Goal: Task Accomplishment & Management: Complete application form

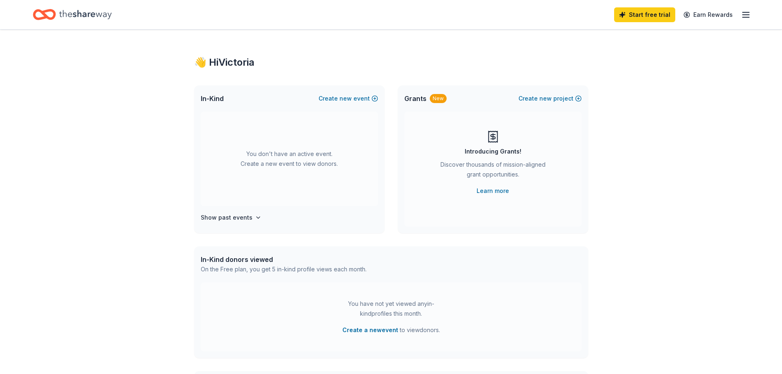
click at [671, 59] on div "👋 Hi Victoria In-Kind Create new event You don't have an active event. Create a…" at bounding box center [391, 270] width 782 height 480
click at [349, 97] on span "new" at bounding box center [346, 99] width 12 height 10
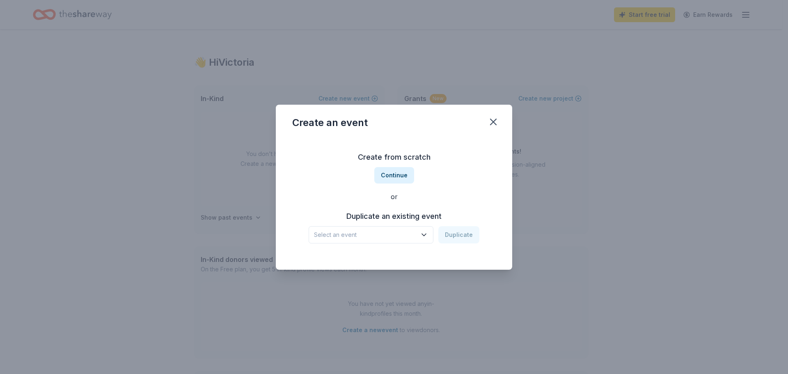
click at [428, 235] on icon "button" at bounding box center [424, 235] width 8 height 8
click at [398, 255] on div "2024 RICHER BINGO Dec 13, 2024 · IN" at bounding box center [372, 262] width 122 height 26
click at [463, 233] on button "Duplicate" at bounding box center [459, 234] width 41 height 17
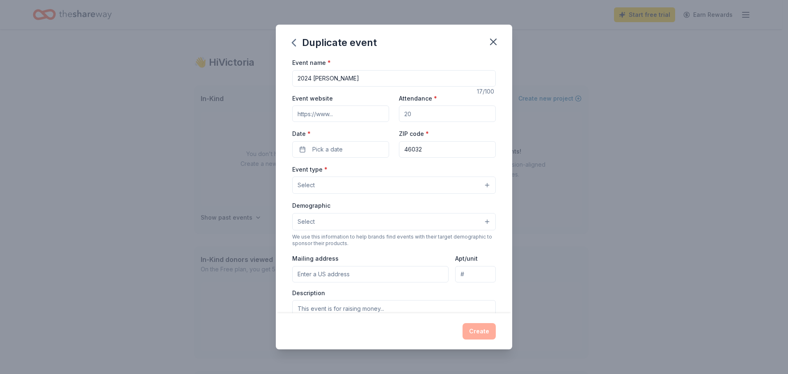
click at [310, 76] on input "2024 RICHER BINGO" at bounding box center [394, 78] width 204 height 16
type input "2025 [PERSON_NAME]"
click at [365, 145] on button "Pick a date" at bounding box center [340, 149] width 97 height 16
click at [385, 171] on button "Go to next month" at bounding box center [383, 170] width 11 height 11
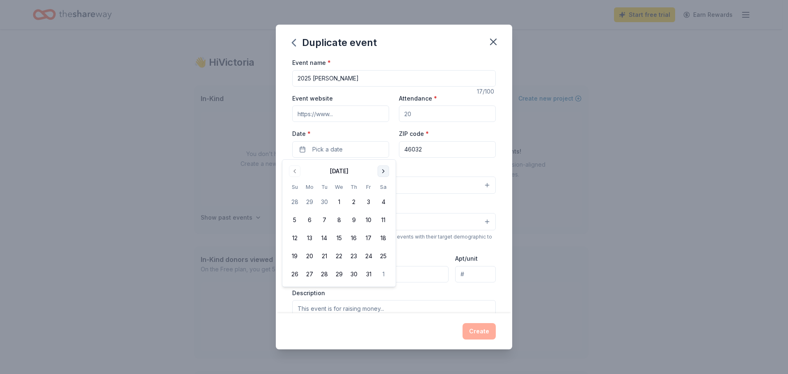
click at [385, 171] on button "Go to next month" at bounding box center [383, 170] width 11 height 11
click at [368, 219] on button "12" at bounding box center [368, 220] width 15 height 15
click at [498, 277] on div "Event name * 2025 RICHER BINGO 17 /100 Event website Attendance * Date * 12/12/…" at bounding box center [394, 185] width 237 height 256
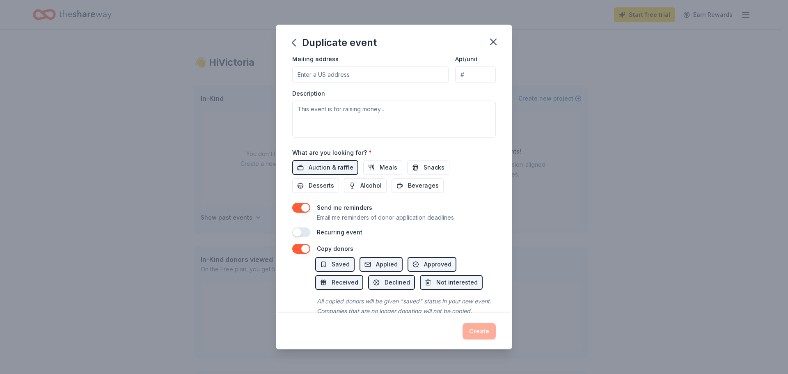
scroll to position [227, 0]
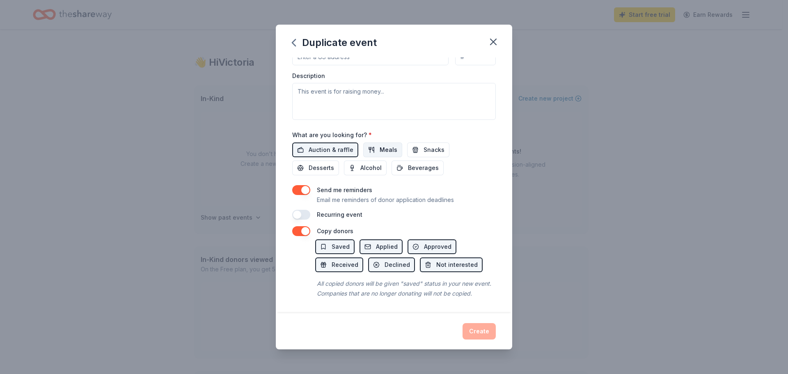
click at [380, 145] on span "Meals" at bounding box center [389, 150] width 18 height 10
click at [424, 145] on span "Snacks" at bounding box center [434, 150] width 21 height 10
click at [319, 163] on span "Desserts" at bounding box center [321, 168] width 25 height 10
click at [479, 293] on div "All copied donors will be given "saved" status in your new event. Companies tha…" at bounding box center [405, 288] width 181 height 23
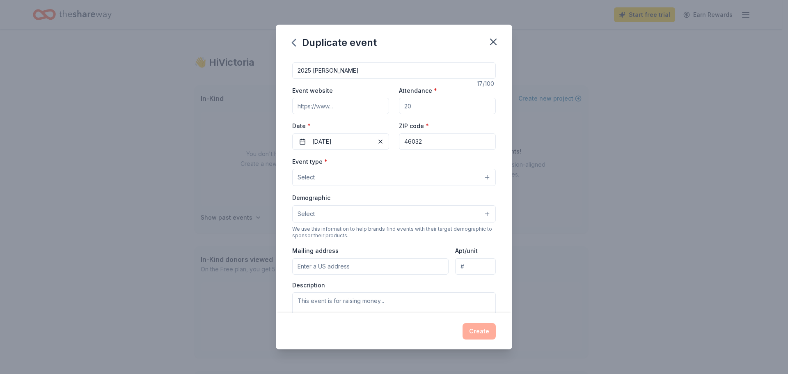
scroll to position [0, 0]
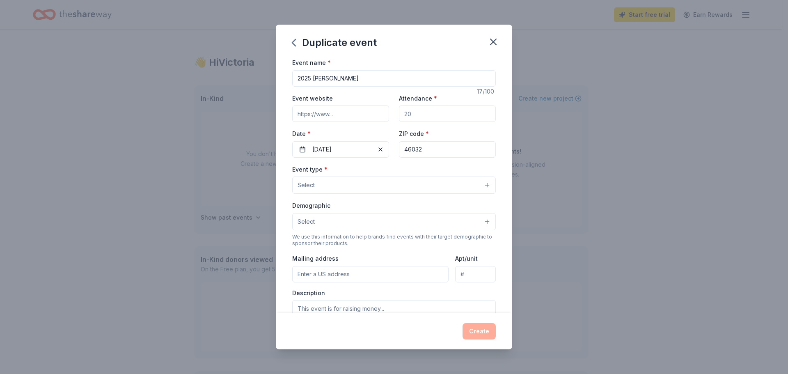
drag, startPoint x: 424, startPoint y: 114, endPoint x: 388, endPoint y: 114, distance: 35.7
click at [388, 114] on div "Event website Attendance * Date * 12/12/2025 ZIP code * 46032" at bounding box center [394, 125] width 204 height 64
type input "50"
click at [496, 161] on div "Event name * 2025 RICHER BINGO 17 /100 Event website Attendance * 50 Date * 12/…" at bounding box center [394, 185] width 237 height 256
click at [481, 186] on button "Select" at bounding box center [394, 185] width 204 height 17
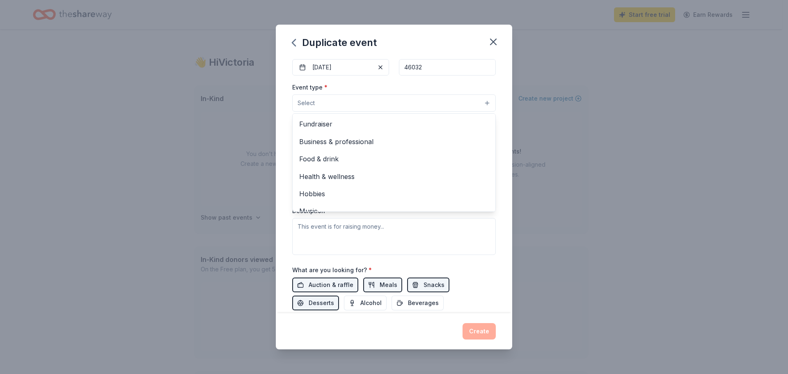
scroll to position [28, 0]
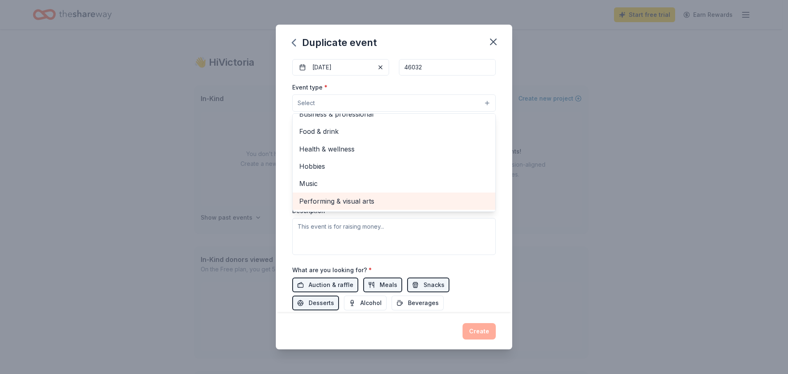
click at [434, 196] on span "Performing & visual arts" at bounding box center [394, 201] width 190 height 11
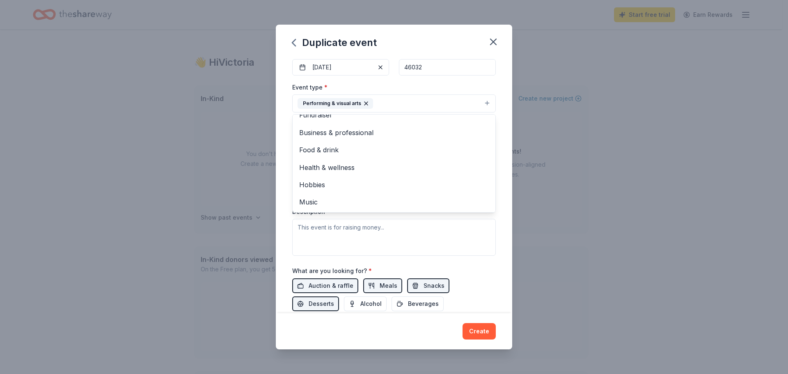
click at [498, 166] on div "Event name * 2025 RICHER BINGO 17 /100 Event website Attendance * 50 Date * 12/…" at bounding box center [394, 185] width 237 height 256
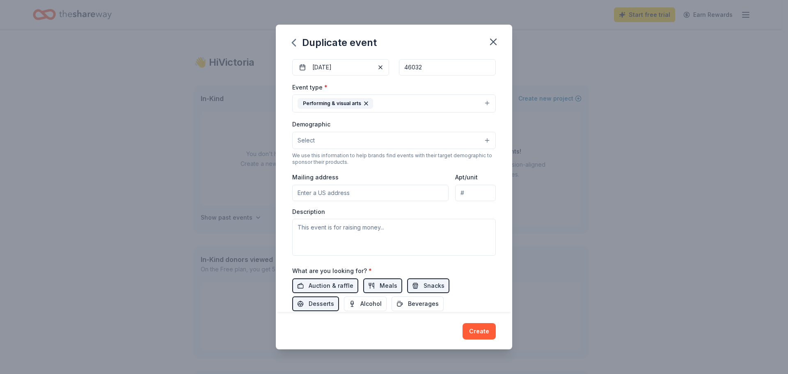
click at [473, 138] on button "Select" at bounding box center [394, 140] width 204 height 17
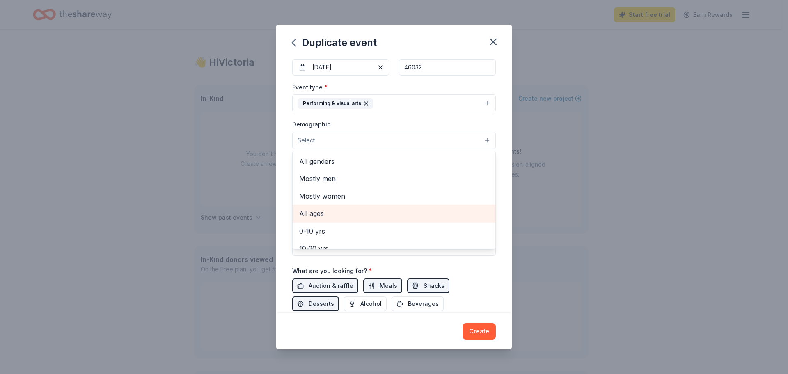
scroll to position [41, 0]
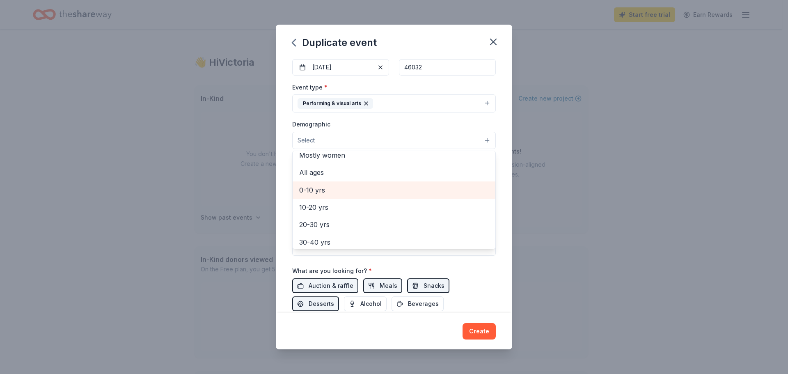
click at [395, 191] on span "0-10 yrs" at bounding box center [394, 190] width 190 height 11
click at [498, 191] on div "Event name * 2025 RICHER BINGO 17 /100 Event website Attendance * 50 Date * 12/…" at bounding box center [394, 185] width 237 height 256
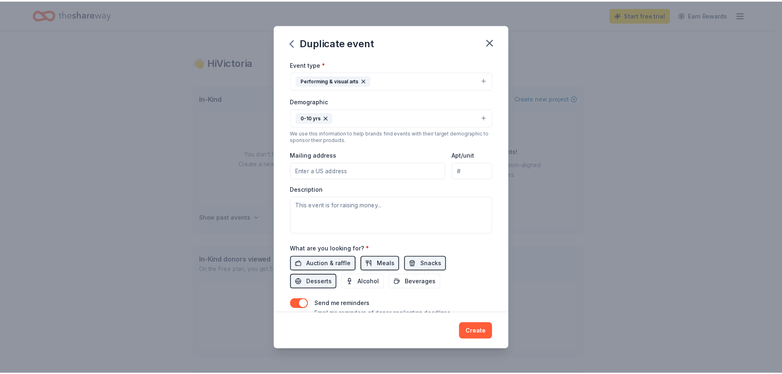
scroll to position [123, 0]
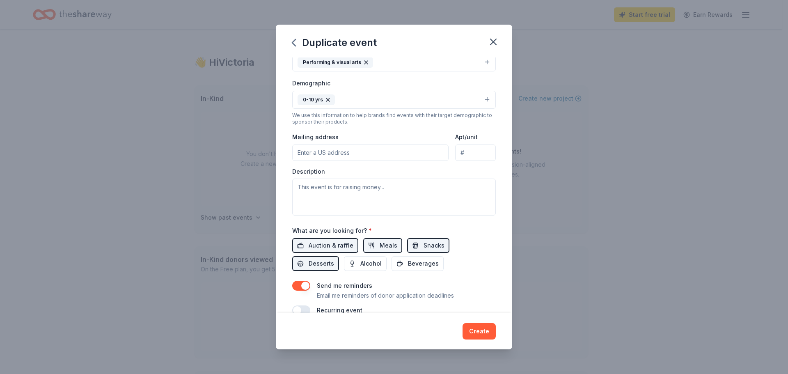
click at [471, 331] on button "Create" at bounding box center [479, 331] width 33 height 16
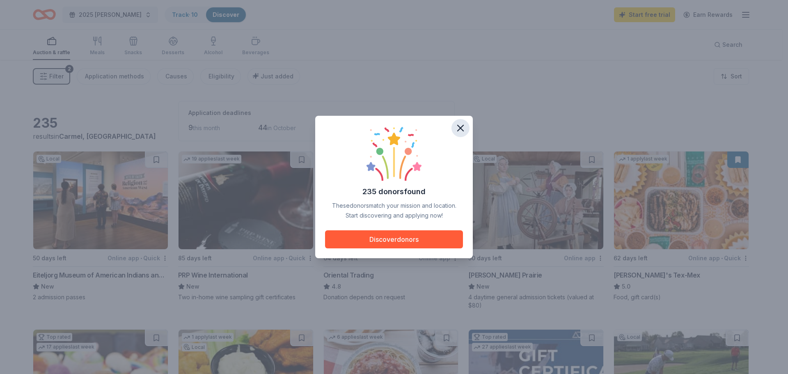
click at [460, 128] on icon "button" at bounding box center [461, 128] width 6 height 6
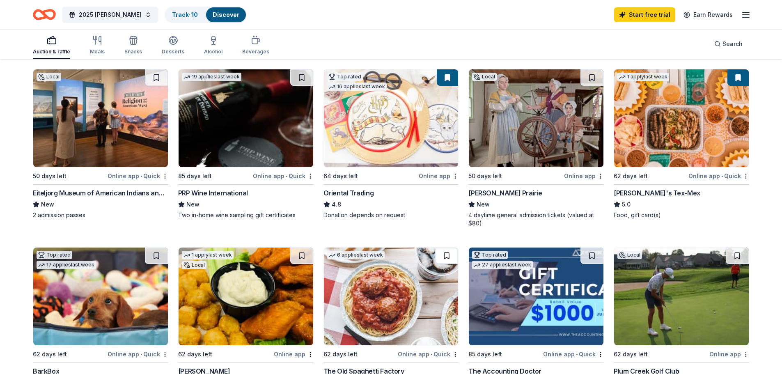
scroll to position [41, 0]
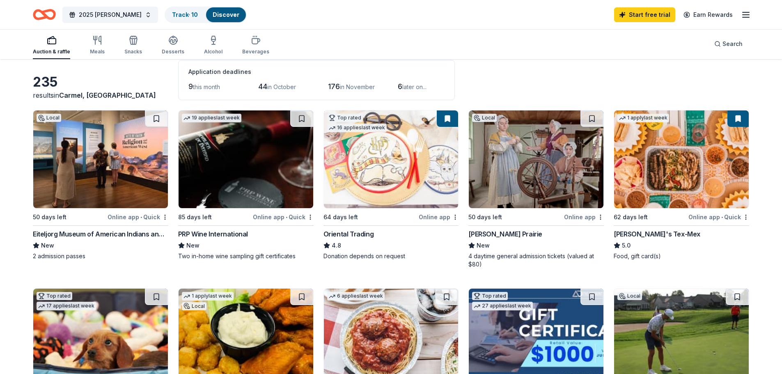
click at [365, 168] on img at bounding box center [391, 159] width 135 height 98
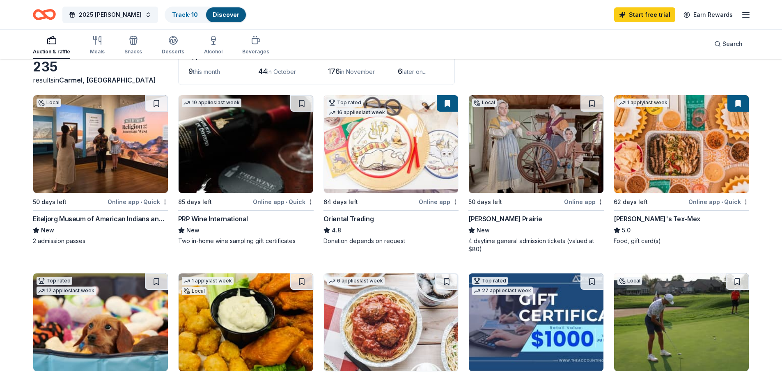
scroll to position [0, 0]
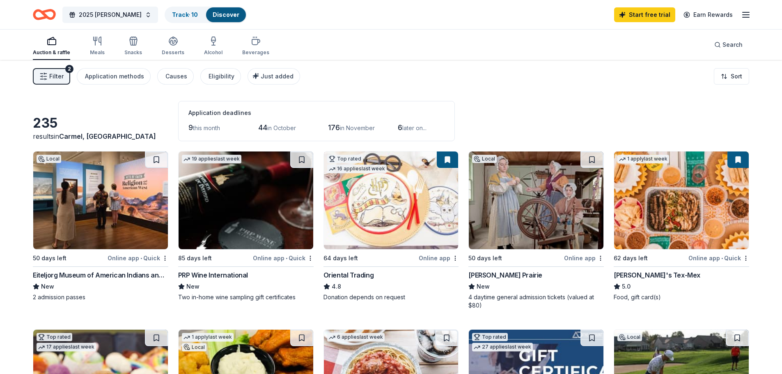
click at [666, 204] on img at bounding box center [681, 201] width 135 height 98
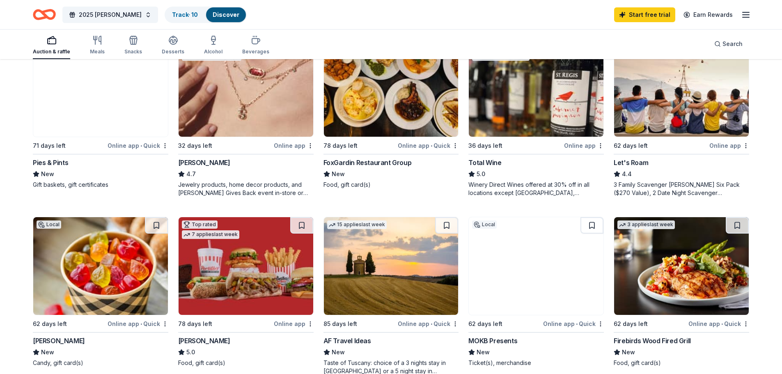
scroll to position [493, 0]
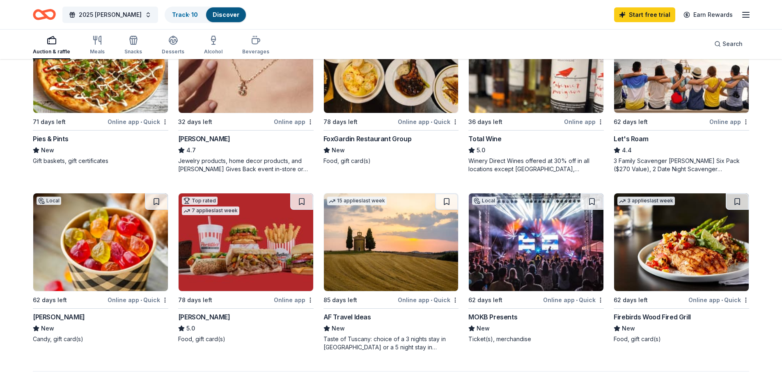
click at [538, 252] on img at bounding box center [536, 242] width 135 height 98
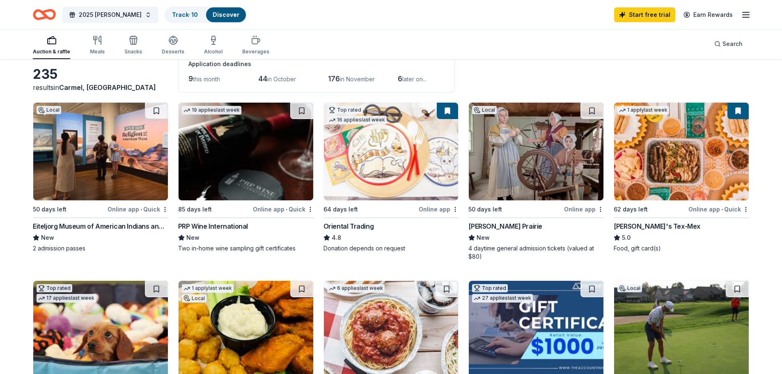
scroll to position [39, 0]
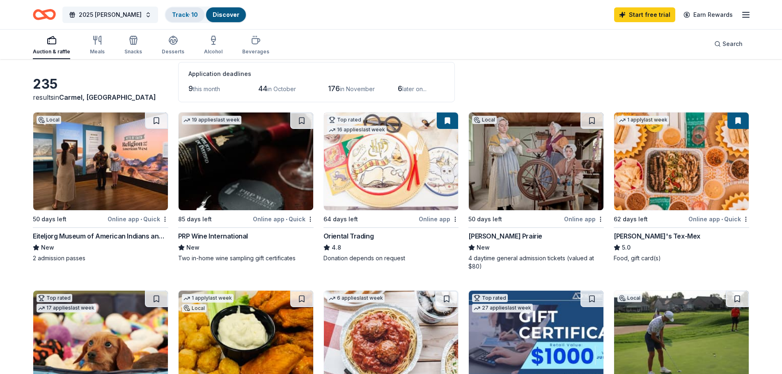
click at [178, 16] on link "Track · 10" at bounding box center [185, 14] width 26 height 7
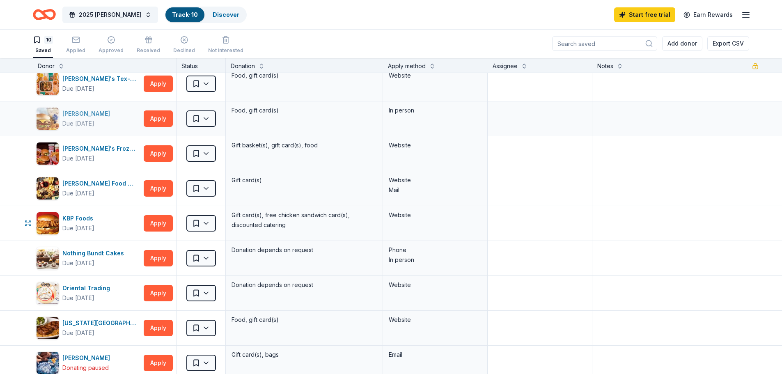
scroll to position [41, 0]
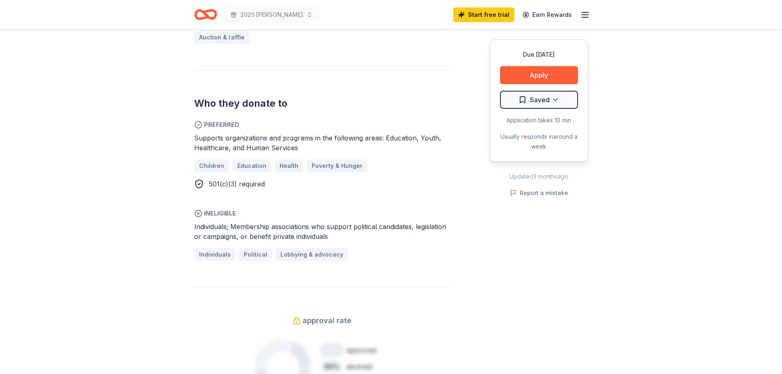
scroll to position [411, 0]
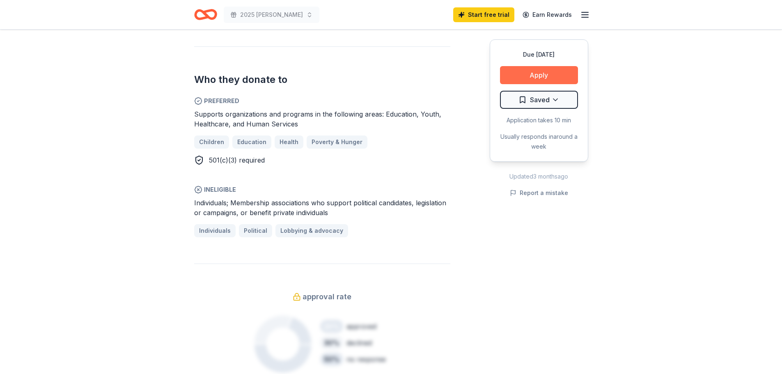
click at [535, 74] on button "Apply" at bounding box center [539, 75] width 78 height 18
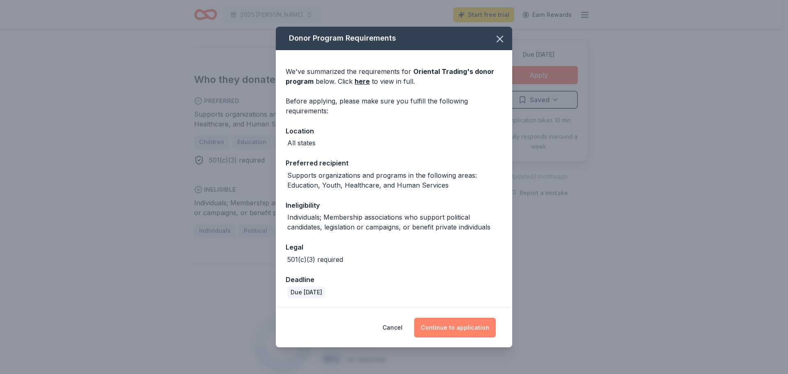
click at [462, 327] on button "Continue to application" at bounding box center [455, 328] width 82 height 20
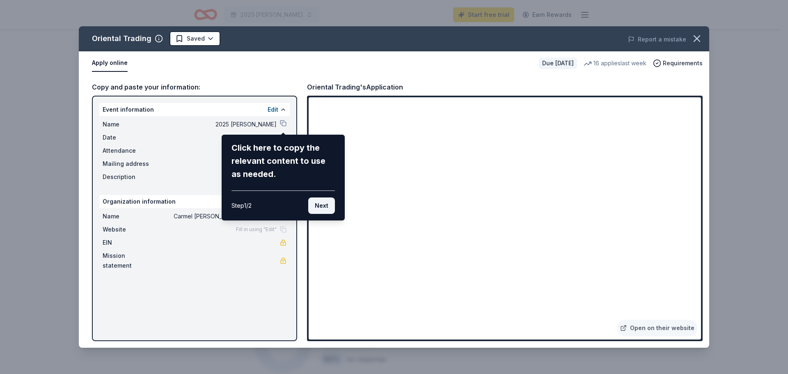
click at [324, 202] on button "Next" at bounding box center [321, 206] width 27 height 16
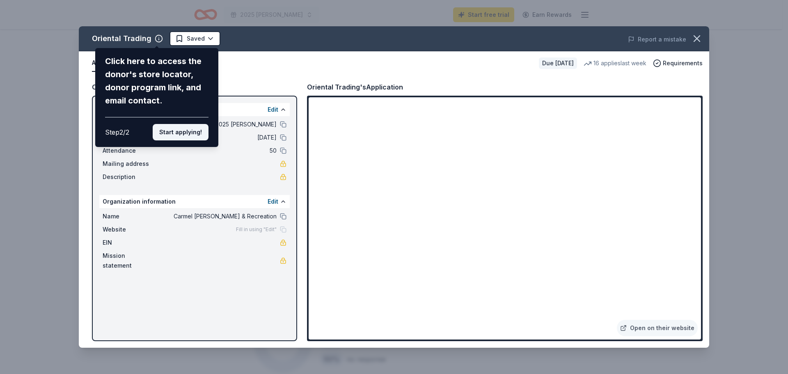
click at [182, 131] on button "Start applying!" at bounding box center [181, 132] width 56 height 16
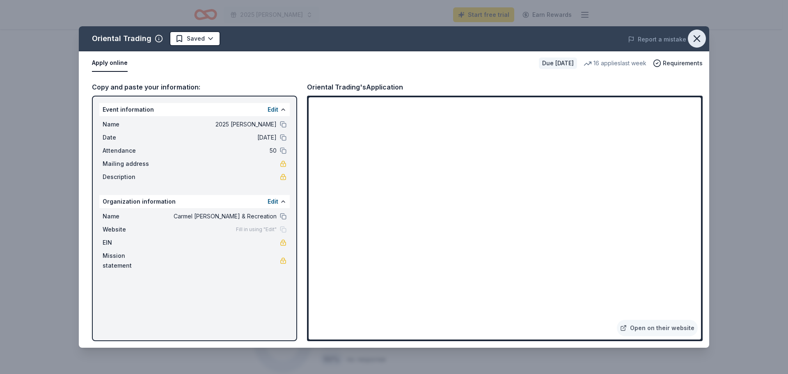
click at [698, 39] on icon "button" at bounding box center [697, 39] width 6 height 6
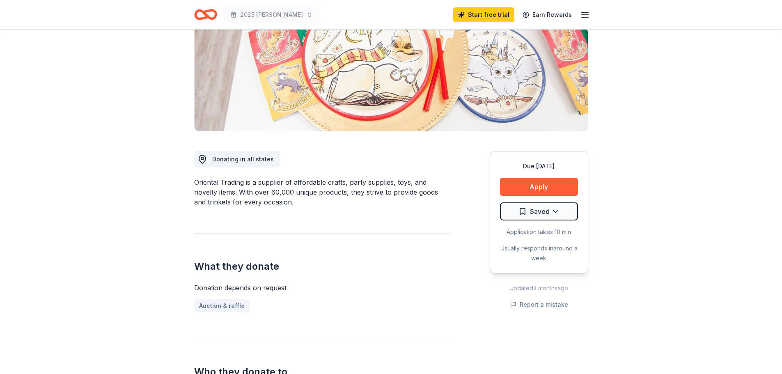
scroll to position [0, 0]
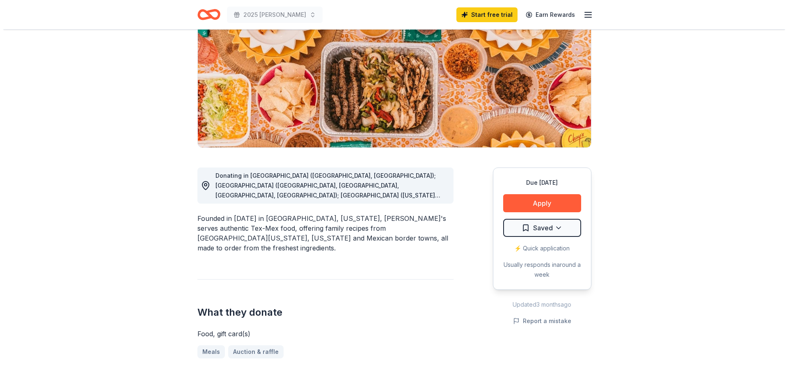
scroll to position [123, 0]
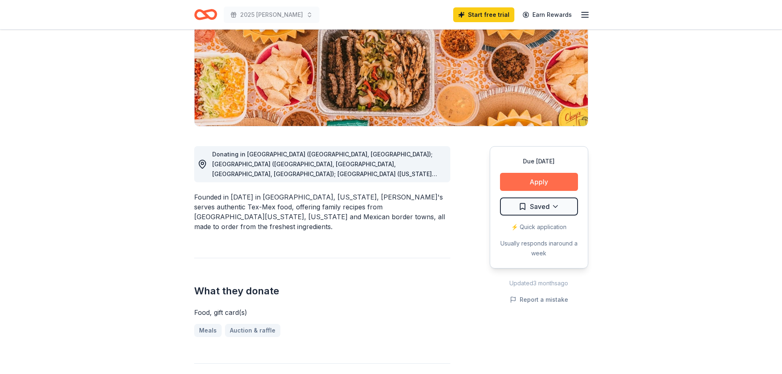
click at [533, 179] on button "Apply" at bounding box center [539, 182] width 78 height 18
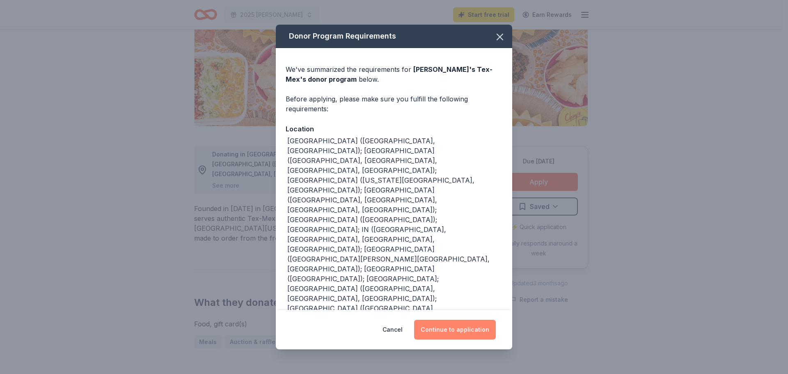
click at [453, 320] on button "Continue to application" at bounding box center [455, 330] width 82 height 20
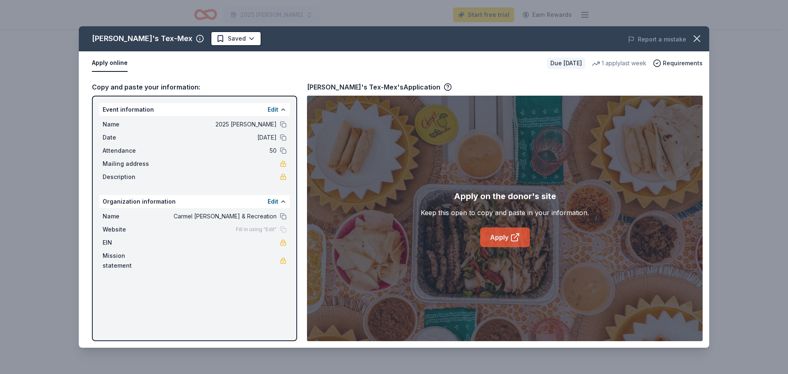
click at [504, 235] on link "Apply" at bounding box center [505, 237] width 50 height 20
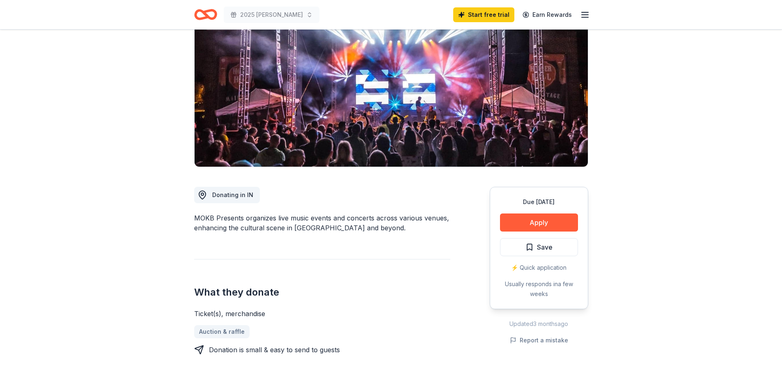
scroll to position [123, 0]
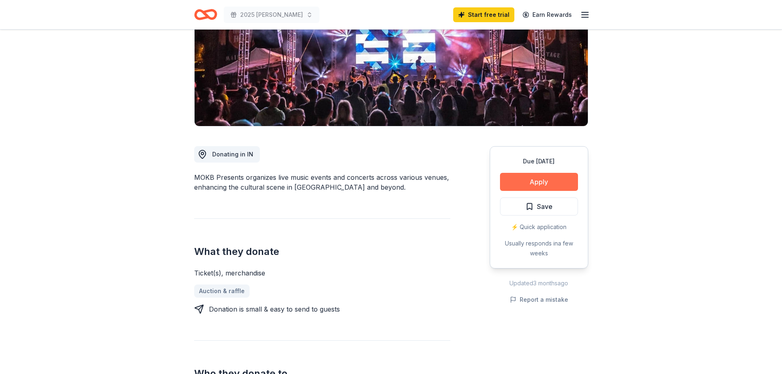
click at [529, 182] on button "Apply" at bounding box center [539, 182] width 78 height 18
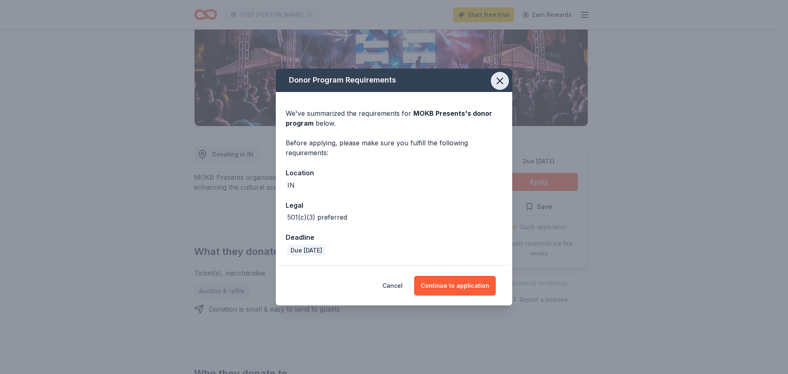
click at [505, 79] on icon "button" at bounding box center [499, 80] width 11 height 11
